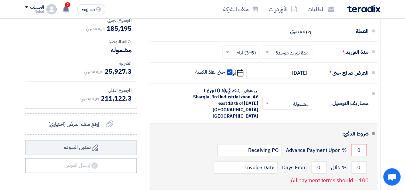
scroll to position [673, 0]
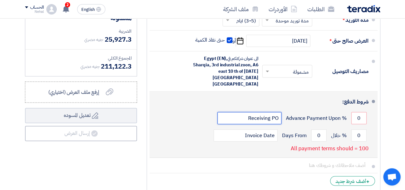
click at [249, 112] on input "Receiving PO" at bounding box center [250, 118] width 64 height 12
click at [263, 112] on input "Receiving PO" at bounding box center [250, 118] width 64 height 12
click at [355, 112] on input "0" at bounding box center [358, 118] width 15 height 12
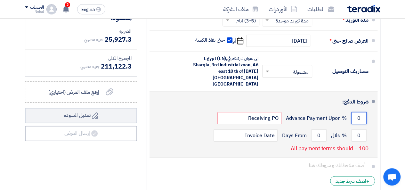
click at [355, 112] on input "0" at bounding box center [358, 118] width 15 height 12
click at [251, 129] on input "Invoice Date" at bounding box center [246, 135] width 64 height 12
click at [313, 129] on input "0" at bounding box center [318, 135] width 15 height 12
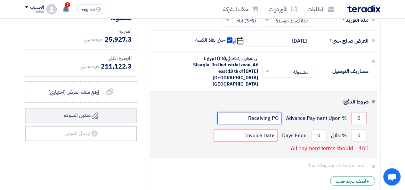
click at [256, 112] on input "Receiving PO" at bounding box center [250, 118] width 64 height 12
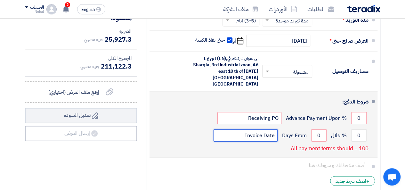
click at [256, 129] on input "Invoice Date" at bounding box center [246, 135] width 64 height 12
click at [322, 129] on input "0" at bounding box center [318, 135] width 15 height 12
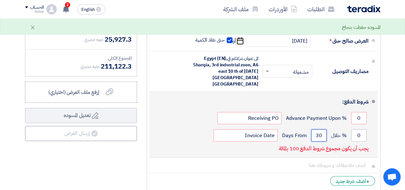
type input "30"
click at [357, 129] on input "0" at bounding box center [358, 135] width 15 height 12
type input "45"
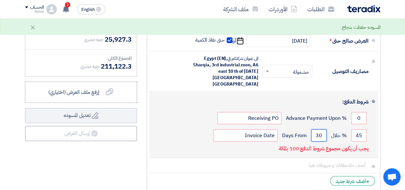
click at [315, 129] on input "30" at bounding box center [318, 135] width 15 height 12
click at [359, 129] on input "45" at bounding box center [358, 135] width 15 height 12
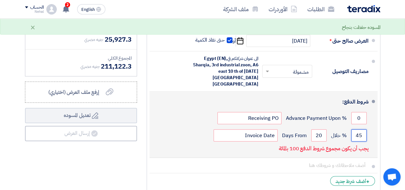
click at [359, 129] on input "45" at bounding box center [358, 135] width 15 height 12
click at [319, 129] on input "20" at bounding box center [318, 135] width 15 height 12
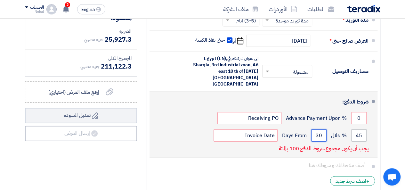
type input "30"
click at [356, 129] on input "45" at bounding box center [358, 135] width 15 height 12
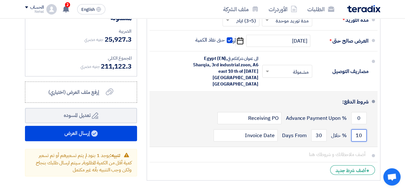
type input "100"
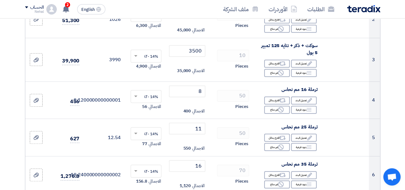
scroll to position [0, 0]
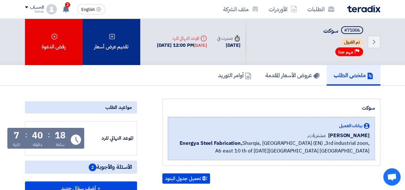
click at [127, 24] on div "تقديم عرض أسعار" at bounding box center [112, 42] width 58 height 46
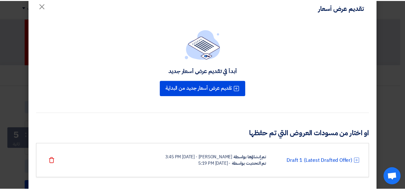
scroll to position [22, 0]
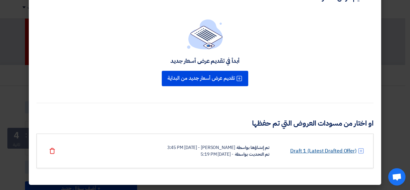
click at [334, 150] on link "Draft 1 (Latest Drafted Offer)" at bounding box center [323, 151] width 66 height 8
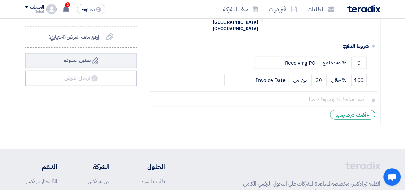
scroll to position [801, 0]
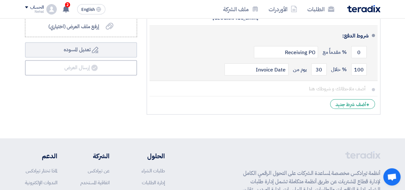
click at [203, 61] on div "100 % خلال 30 يوم من Invoice Date" at bounding box center [262, 69] width 214 height 17
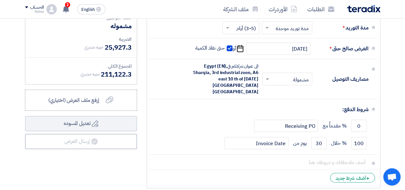
scroll to position [737, 0]
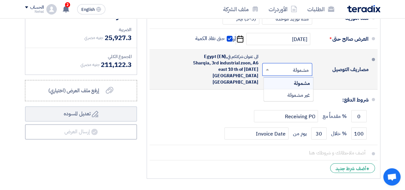
click at [292, 69] on input "text" at bounding box center [286, 70] width 47 height 9
click at [299, 79] on span "مشمولة" at bounding box center [302, 83] width 16 height 8
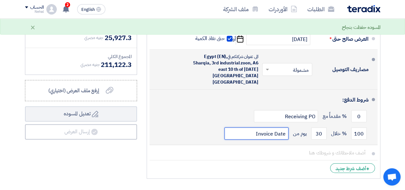
click at [261, 127] on input "Invoice Date" at bounding box center [257, 133] width 64 height 12
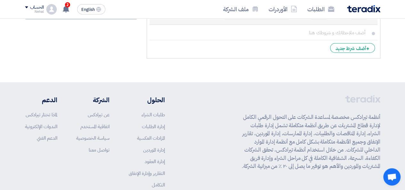
scroll to position [758, 0]
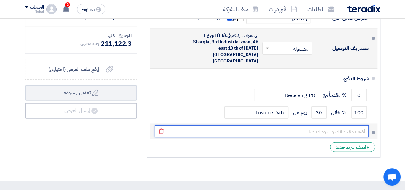
click at [362, 125] on input "text" at bounding box center [262, 131] width 214 height 12
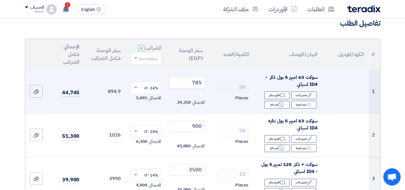
scroll to position [21, 0]
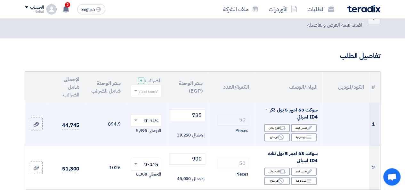
click at [312, 121] on span "سوكت 63 امبير 5 بول ذكر - ID4 اسباني" at bounding box center [292, 113] width 52 height 14
copy span "ID4"
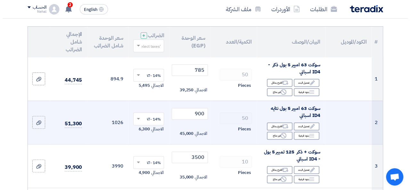
scroll to position [53, 0]
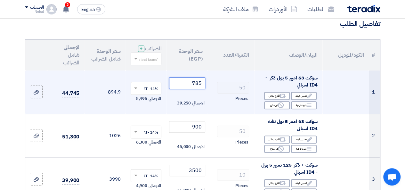
click at [197, 88] on input "785" at bounding box center [187, 84] width 36 height 12
click at [269, 100] on div "Alternative اقترح بدائل" at bounding box center [277, 96] width 26 height 8
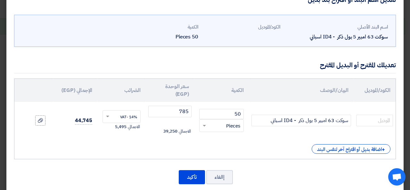
scroll to position [28, 0]
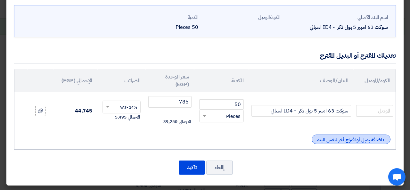
click at [330, 140] on div "+ اضافة بديل أو اقتراح آخر لنفس البند" at bounding box center [351, 140] width 79 height 10
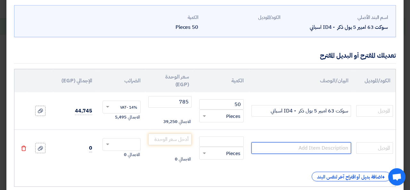
click at [306, 148] on input "text" at bounding box center [301, 148] width 100 height 12
type input "S"
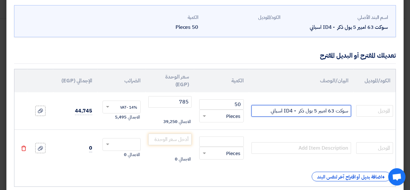
click at [297, 110] on input "سوكت 63 امبير 5 بول ذكر - ID4 اسباني" at bounding box center [301, 111] width 100 height 12
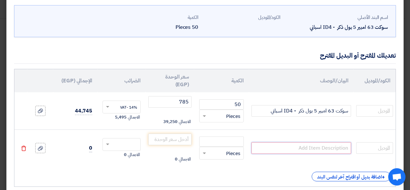
click at [307, 144] on input "text" at bounding box center [301, 148] width 100 height 12
paste input "سوكت 63 امبير 5 بول ذكر - ID4 اسباني"
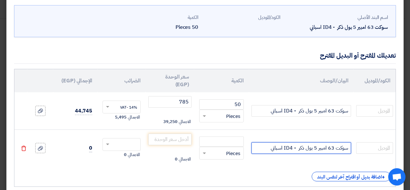
click at [278, 148] on input "سوكت 63 امبير 5 بول ذكر - ID4 اسباني" at bounding box center [301, 148] width 100 height 12
click at [265, 147] on input "سوكت 63 امبير 5 بول ذكر - ID4 اسباني" at bounding box center [301, 148] width 100 height 12
drag, startPoint x: 267, startPoint y: 147, endPoint x: 293, endPoint y: 148, distance: 26.3
click at [293, 148] on input "سوكت 63 امبير 5 بول ذكر - ID4 اسباني" at bounding box center [301, 148] width 100 height 12
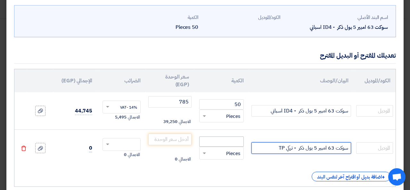
type input "سوكت 63 امبير 5 بول ذكر - تركي TP"
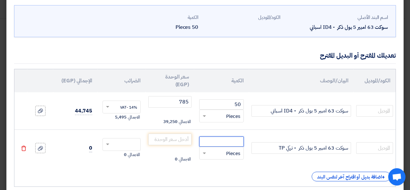
click at [236, 138] on input "number" at bounding box center [221, 141] width 45 height 10
type input "50"
click at [174, 138] on input "number" at bounding box center [169, 140] width 43 height 12
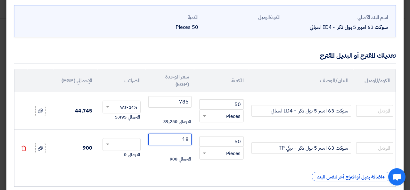
type input "1"
type input "785"
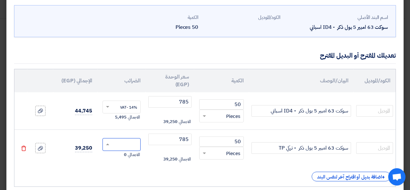
click at [109, 144] on span at bounding box center [107, 145] width 3 height 2
click at [128, 156] on span "14% -VAT" at bounding box center [128, 156] width 17 height 6
click at [135, 108] on input "text" at bounding box center [126, 108] width 24 height 10
click at [136, 106] on input "text" at bounding box center [126, 108] width 24 height 10
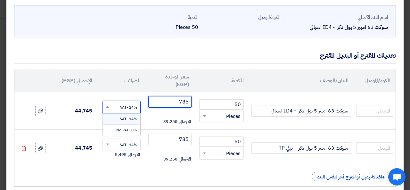
click at [184, 102] on input "785" at bounding box center [169, 102] width 43 height 12
click at [186, 101] on input "785" at bounding box center [169, 102] width 43 height 12
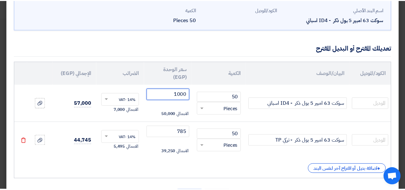
scroll to position [65, 0]
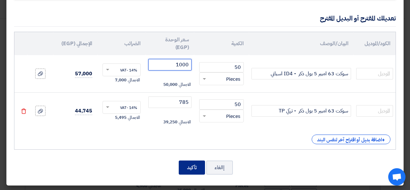
type input "1000"
click at [194, 171] on button "تأكيد" at bounding box center [192, 167] width 26 height 14
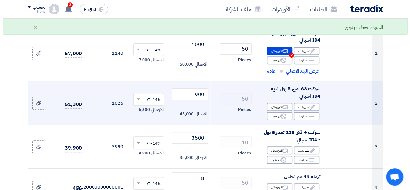
scroll to position [85, 0]
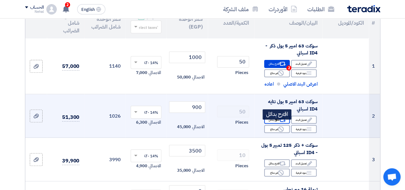
click at [277, 124] on div "Alternative اقترح بدائل" at bounding box center [277, 120] width 26 height 8
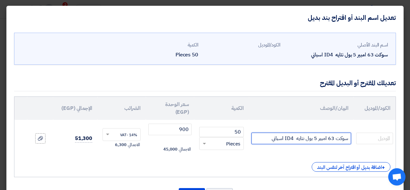
click at [281, 136] on input "سوكت 63 امبير 5 بول نتايه ID4 اسباني" at bounding box center [301, 139] width 100 height 12
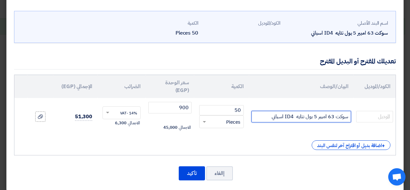
scroll to position [28, 0]
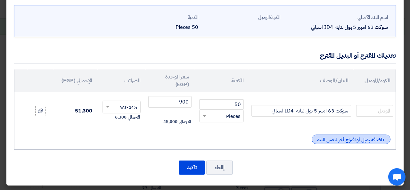
click at [352, 141] on div "+ اضافة بديل أو اقتراح آخر لنفس البند" at bounding box center [351, 140] width 79 height 10
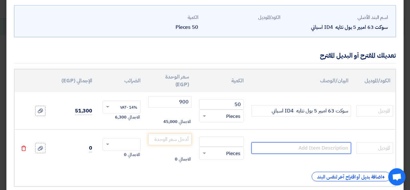
click at [311, 148] on input "text" at bounding box center [301, 148] width 100 height 12
paste input "سوكت 63 امبير 5 بول نتايه ID4 اسباني"
drag, startPoint x: 274, startPoint y: 148, endPoint x: 295, endPoint y: 148, distance: 21.1
click at [295, 148] on input "سوكت 63 امبير 5 بول نتايه ID4 اسباني" at bounding box center [301, 148] width 100 height 12
type input "سوكت 63 امبير 5 بول نتايه تركي TP"
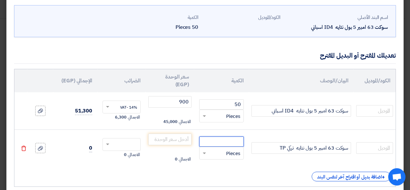
click at [228, 140] on input "number" at bounding box center [221, 141] width 45 height 10
type input "50"
click at [180, 140] on input "number" at bounding box center [169, 140] width 43 height 12
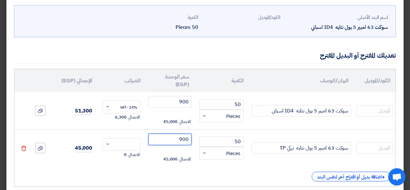
type input "900"
click at [130, 143] on input "text" at bounding box center [126, 145] width 24 height 10
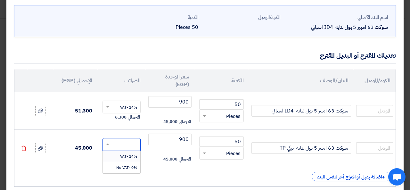
click at [133, 156] on span "14% -VAT" at bounding box center [128, 156] width 17 height 6
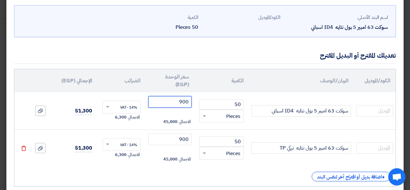
click at [181, 103] on input "900" at bounding box center [169, 102] width 43 height 12
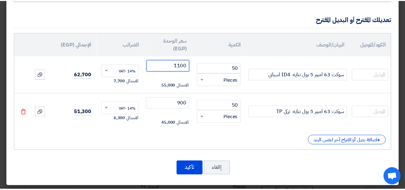
scroll to position [65, 0]
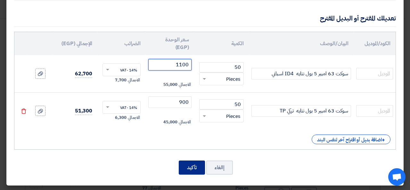
type input "1100"
click at [188, 169] on button "تأكيد" at bounding box center [192, 167] width 26 height 14
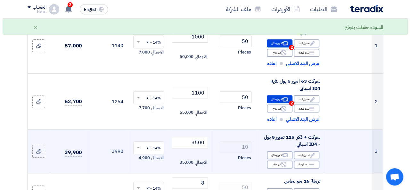
scroll to position [149, 0]
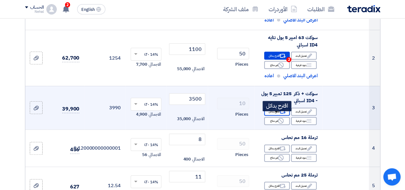
click at [275, 116] on div "Alternative اقترح بدائل" at bounding box center [277, 112] width 26 height 8
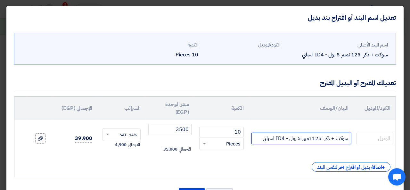
drag, startPoint x: 332, startPoint y: 139, endPoint x: 335, endPoint y: 139, distance: 3.2
click at [335, 139] on input "سوكت + ذكر 125 تمبير 5 بول - ID4 اسباني" at bounding box center [301, 139] width 100 height 12
click at [316, 139] on input "سوكت ذكر 125 تمبير 5 بول - ID4 اسباني" at bounding box center [301, 139] width 100 height 12
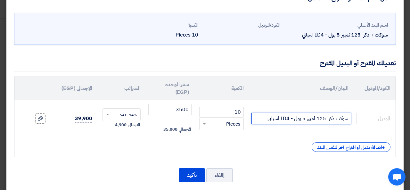
scroll to position [28, 0]
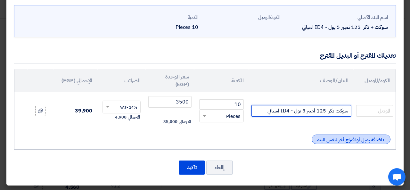
type input "سوكت ذكر 125 أمبير 5 بول - ID4 اسباني"
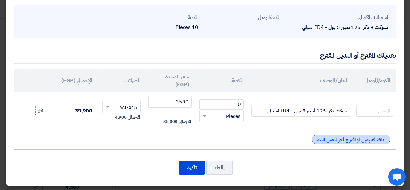
click at [344, 139] on div "+ اضافة بديل أو اقتراح آخر لنفس البند" at bounding box center [351, 140] width 79 height 10
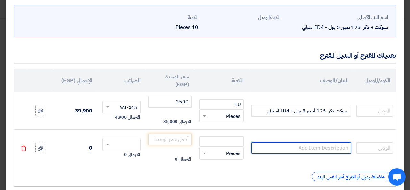
click at [326, 149] on input "text" at bounding box center [301, 148] width 100 height 12
paste input "سوكت ذكر 125 أمبير 5 بول - ID4 اسباني"
drag, startPoint x: 267, startPoint y: 146, endPoint x: 291, endPoint y: 148, distance: 24.1
click at [291, 148] on input "سوكت ذكر 125 أمبير 5 بول - ID4 اسباني" at bounding box center [301, 148] width 100 height 12
type input "سوكت ذكر 125 أمبير 5 بول - تركي TP"
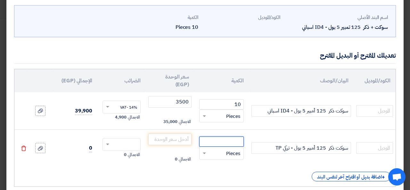
click at [235, 139] on input "number" at bounding box center [221, 141] width 45 height 10
type input "10"
click at [168, 139] on input "number" at bounding box center [169, 140] width 43 height 12
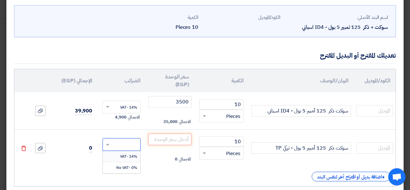
click at [134, 144] on input "text" at bounding box center [126, 145] width 24 height 10
click at [130, 157] on span "14% -VAT" at bounding box center [128, 156] width 17 height 6
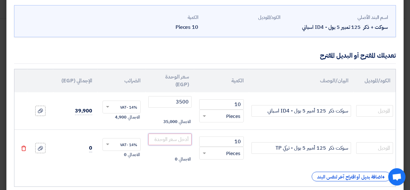
click at [170, 140] on input "number" at bounding box center [169, 140] width 43 height 12
type input "1550"
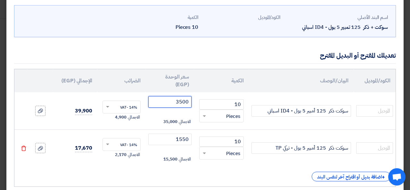
click at [186, 102] on input "3500" at bounding box center [169, 102] width 43 height 12
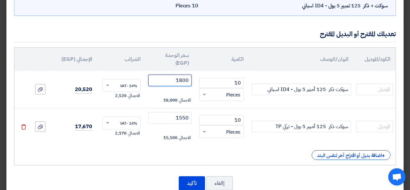
scroll to position [65, 0]
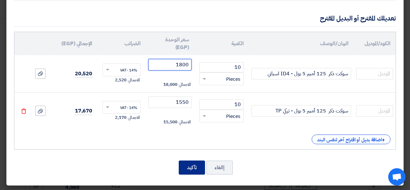
type input "1800"
click at [189, 166] on button "تأكيد" at bounding box center [192, 167] width 26 height 14
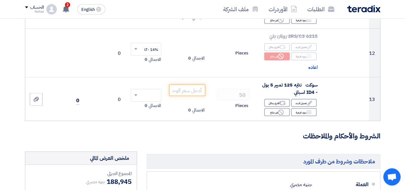
scroll to position [613, 0]
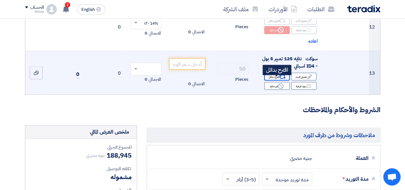
click at [274, 81] on div "Alternative اقترح بدائل" at bounding box center [277, 77] width 26 height 8
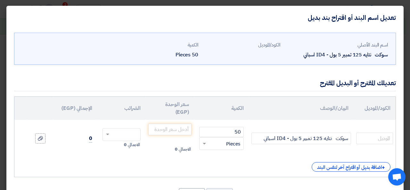
scroll to position [28, 0]
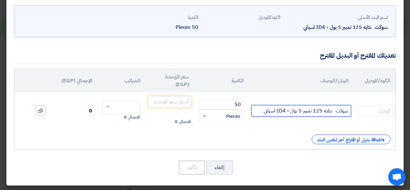
click at [325, 111] on input "سوكت نتايه 125 تمبير 5 بول - ID4 اسباني" at bounding box center [301, 111] width 100 height 12
paste input "ذكر 125 أ"
drag, startPoint x: 334, startPoint y: 109, endPoint x: 329, endPoint y: 111, distance: 5.5
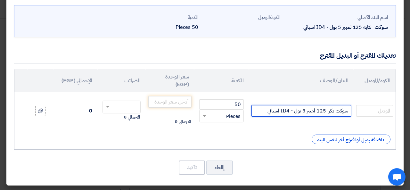
click at [329, 111] on input "سوكت ذكر 125 أمبير 5 بول - ID4 اسباني" at bounding box center [301, 111] width 100 height 12
click at [336, 111] on input "سوكت نتايه 125 تمبير 5 بول - ID4 اسباني" at bounding box center [301, 111] width 100 height 12
click at [325, 111] on input "سوكت نتايه 125 تمبير 5 بول - ID4 اسباني" at bounding box center [301, 111] width 100 height 12
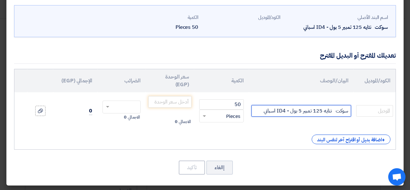
paste input "ذكر 125 أ"
click at [333, 111] on input "سوكت ذكر 125 أمبير 5 بول - ID4 اسباني" at bounding box center [301, 111] width 100 height 12
click at [332, 111] on input "سوكت ذكر 125 أمبير 5 بول - ID4 اسباني" at bounding box center [301, 111] width 100 height 12
drag, startPoint x: 267, startPoint y: 111, endPoint x: 290, endPoint y: 110, distance: 22.1
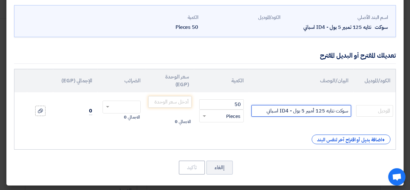
click at [290, 110] on input "سوكت نتايه 125 أمبير 5 بول - ID4 اسباني" at bounding box center [301, 111] width 100 height 12
type input "سوكت نتايه 125 أمبير 5 بول - تركي TP"
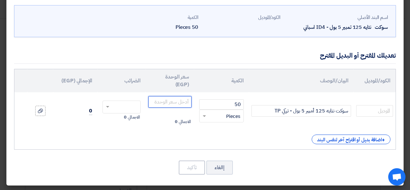
click at [172, 103] on input "number" at bounding box center [169, 102] width 43 height 12
type input "2250"
click at [127, 105] on input "text" at bounding box center [126, 108] width 24 height 10
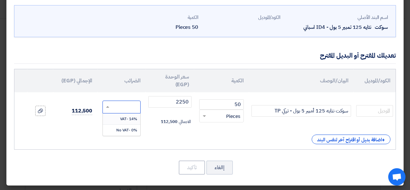
click at [133, 117] on span "14% -VAT" at bounding box center [128, 119] width 17 height 6
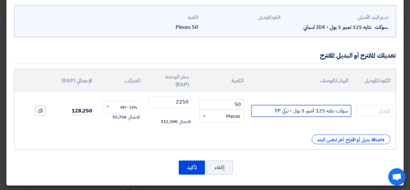
click at [309, 111] on input "سوكت نتايه 125 أمبير 5 بول - تركي TP" at bounding box center [301, 111] width 100 height 12
click at [289, 112] on input "سوكت نتايه 125 أمبير 5 بول - تركي TP" at bounding box center [301, 111] width 100 height 12
drag, startPoint x: 290, startPoint y: 111, endPoint x: 274, endPoint y: 111, distance: 16.0
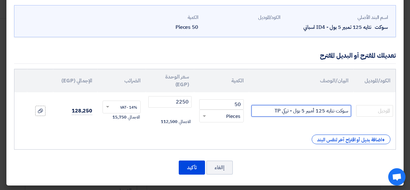
click at [274, 111] on input "سوكت نتايه 125 أمبير 5 بول - تركي TP" at bounding box center [301, 111] width 100 height 12
type input "سوكت نتايه 125 أمبير 5 بول - أسباني ID4"
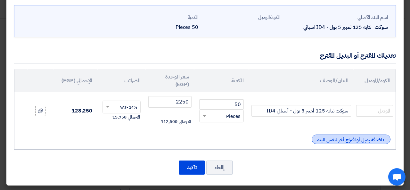
click at [346, 140] on div "+ اضافة بديل أو اقتراح آخر لنفس البند" at bounding box center [351, 140] width 79 height 10
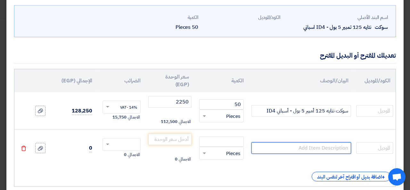
click at [301, 150] on input "text" at bounding box center [301, 148] width 100 height 12
paste input "سوكت نتايه 125 أمبير 5 بول - تركي TP"
type input "سوكت نتايه 125 أمبير 5 بول - تركي TP"
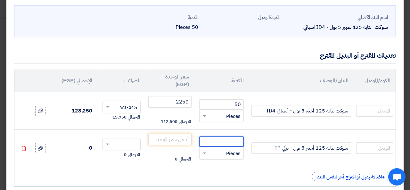
click at [227, 141] on input "number" at bounding box center [221, 141] width 45 height 10
click at [228, 141] on input "number" at bounding box center [221, 141] width 45 height 10
type input "50"
click at [183, 139] on input "number" at bounding box center [169, 140] width 43 height 12
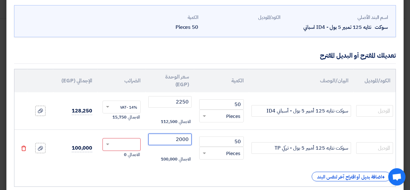
drag, startPoint x: 186, startPoint y: 138, endPoint x: 191, endPoint y: 139, distance: 5.2
click at [191, 139] on input "2000" at bounding box center [169, 140] width 43 height 12
type input "2025"
click at [125, 142] on input "text" at bounding box center [126, 145] width 24 height 10
click at [129, 157] on span "14% -VAT" at bounding box center [128, 156] width 17 height 6
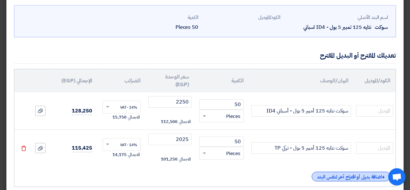
click at [346, 179] on div "+ اضافة بديل أو اقتراح آخر لنفس البند" at bounding box center [351, 177] width 79 height 10
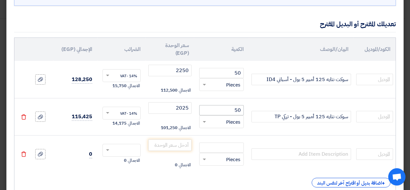
scroll to position [92, 0]
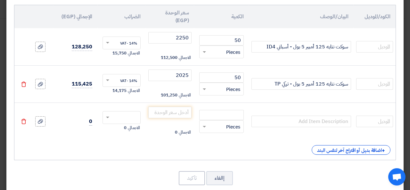
click at [27, 121] on icon "Delete" at bounding box center [24, 122] width 6 height 6
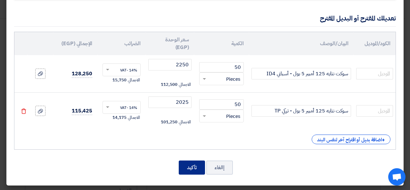
click at [185, 163] on button "تأكيد" at bounding box center [192, 167] width 26 height 14
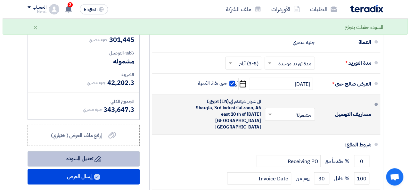
scroll to position [837, 0]
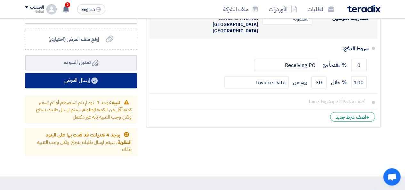
click at [78, 80] on button "إرسال العرض" at bounding box center [81, 80] width 112 height 15
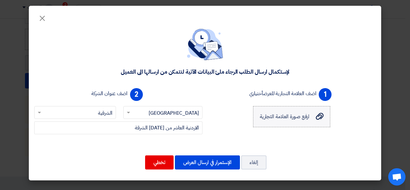
click at [315, 117] on div "ارفع صورة العلامة التجارية ارفع صورة العلامة التجارية" at bounding box center [292, 117] width 64 height 8
click at [0, 0] on input "ارفع صورة العلامة التجارية ارفع صورة العلامة التجارية" at bounding box center [0, 0] width 0 height 0
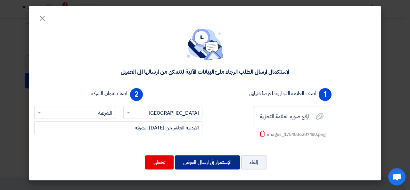
click at [186, 164] on button "الإستمرار في ارسال العرض" at bounding box center [207, 162] width 65 height 14
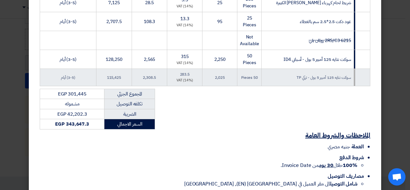
scroll to position [400, 0]
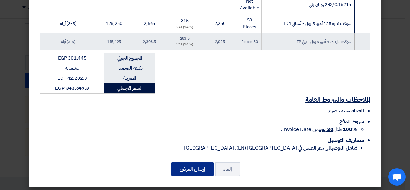
click at [191, 169] on button "إرسال العرض" at bounding box center [192, 169] width 42 height 14
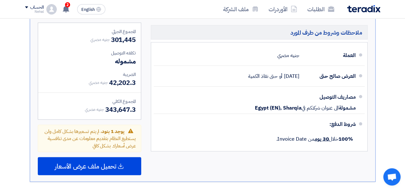
scroll to position [599, 0]
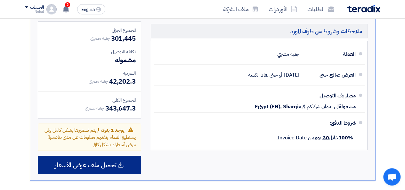
click at [91, 166] on span "تحميل ملف عرض الأسعار" at bounding box center [86, 165] width 62 height 6
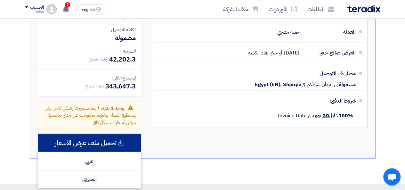
scroll to position [663, 0]
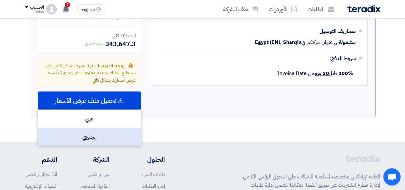
click at [102, 137] on div "إنجليزي" at bounding box center [89, 137] width 103 height 18
